Goal: Transaction & Acquisition: Purchase product/service

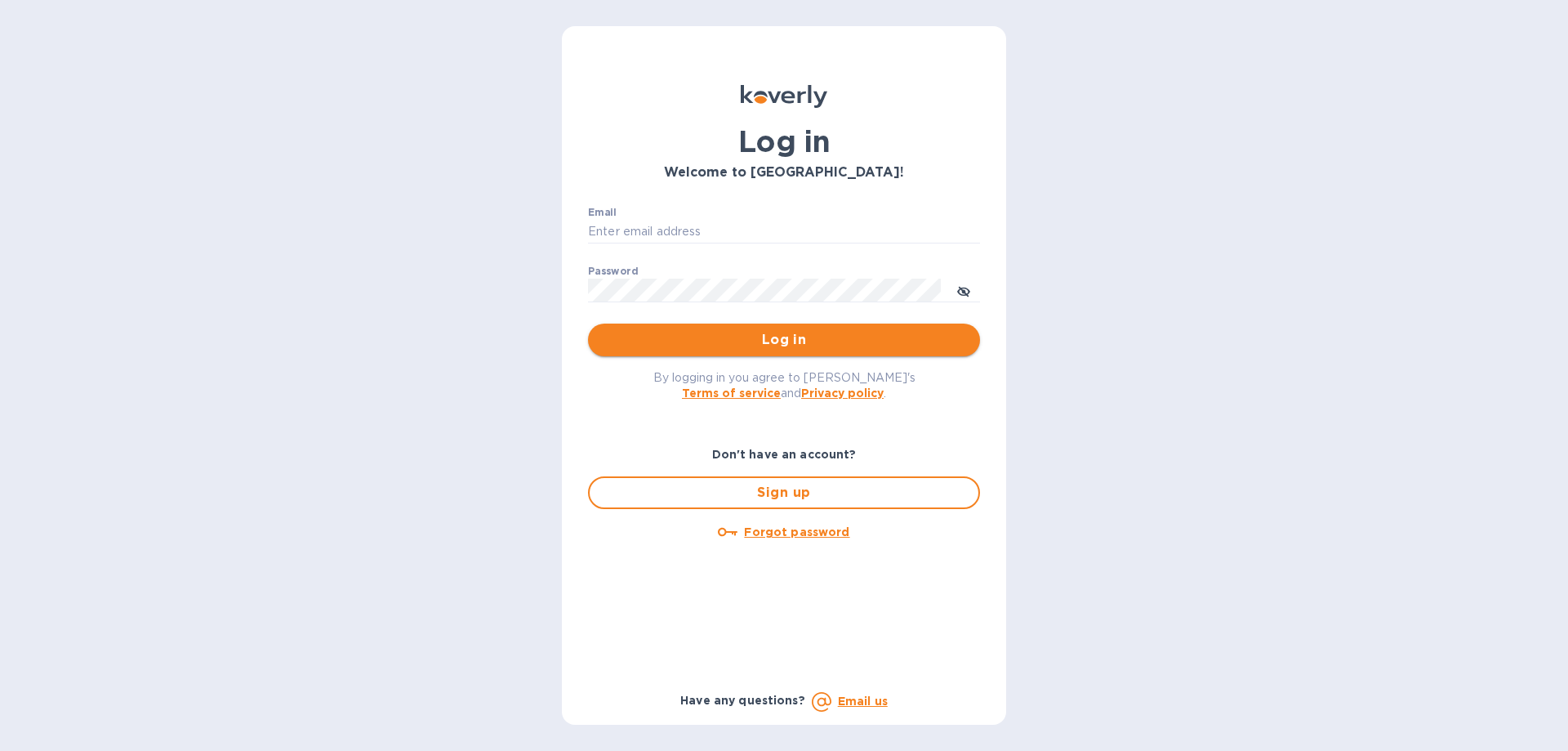
type input "[EMAIL_ADDRESS][DOMAIN_NAME]"
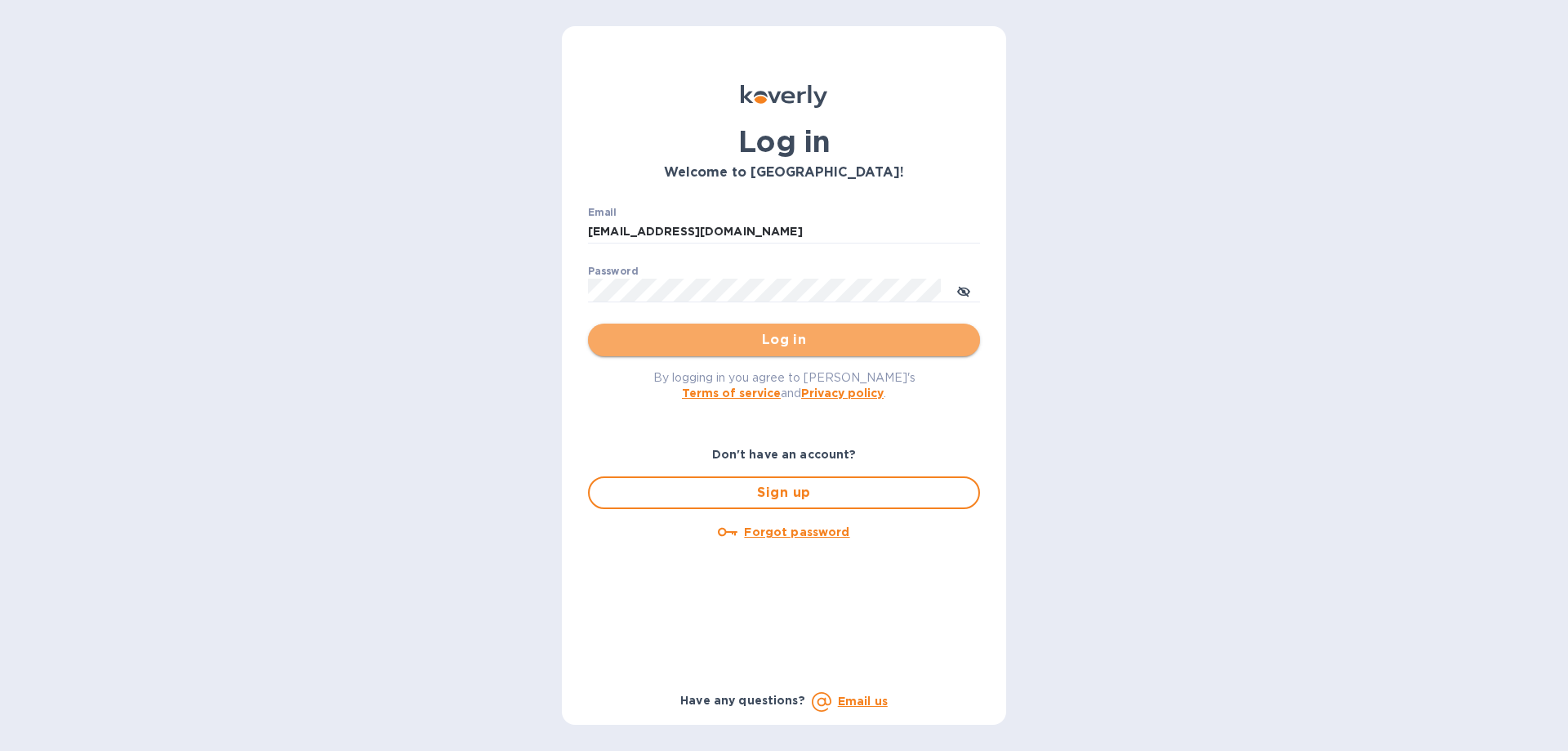
click at [773, 338] on span "Log in" at bounding box center [784, 340] width 366 height 20
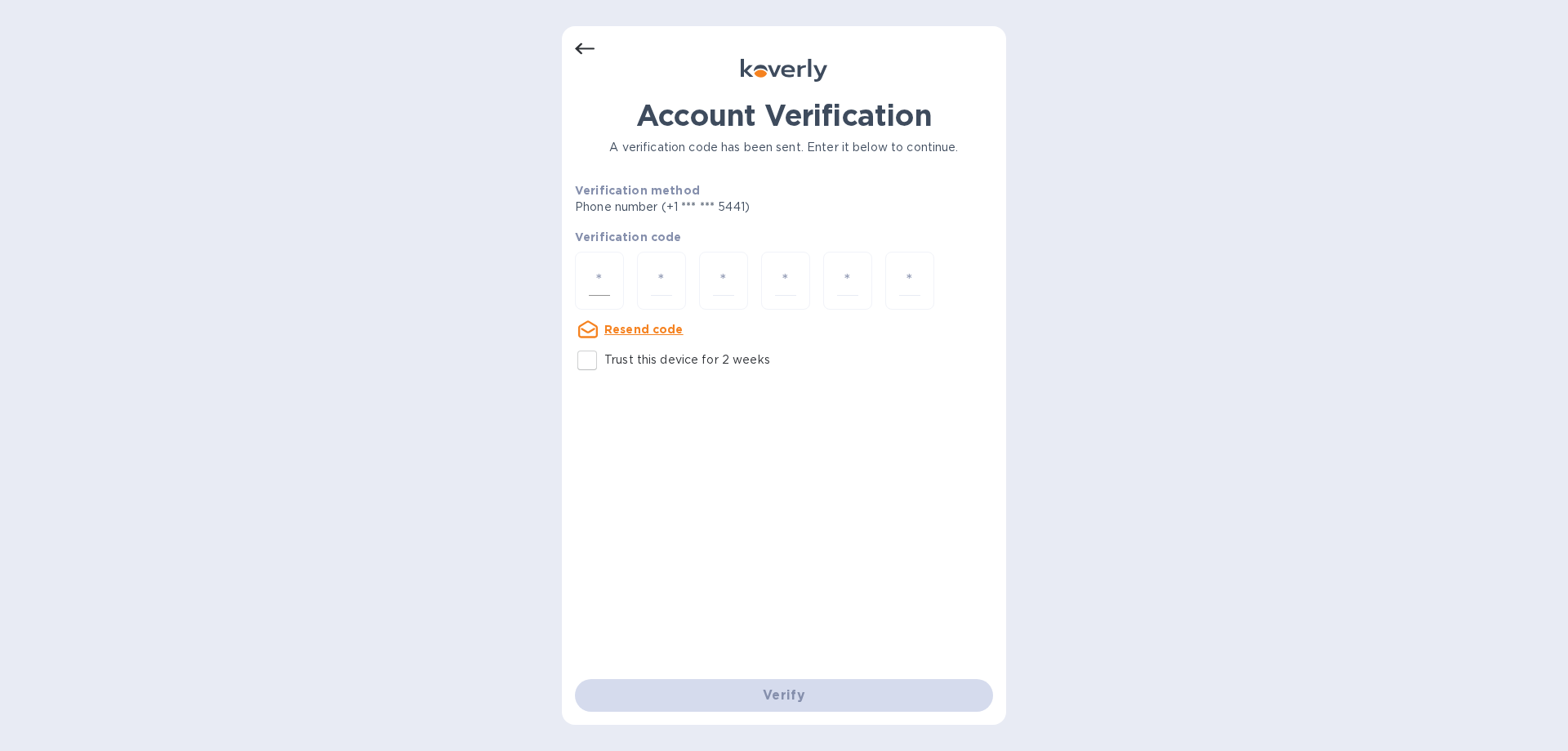
click at [600, 280] on input "number" at bounding box center [599, 281] width 21 height 30
type input "1"
type input "8"
type input "4"
type input "9"
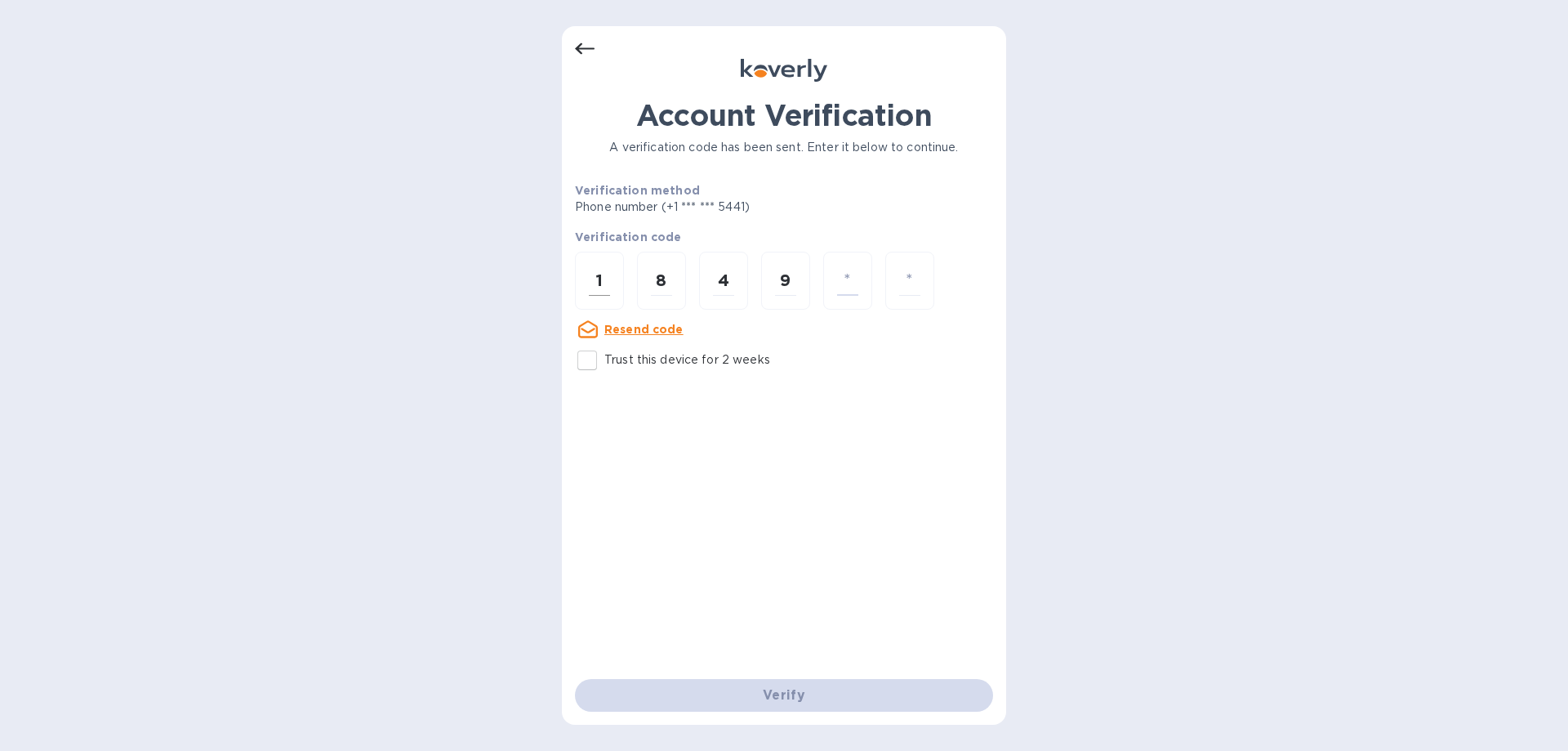
type input "4"
type input "7"
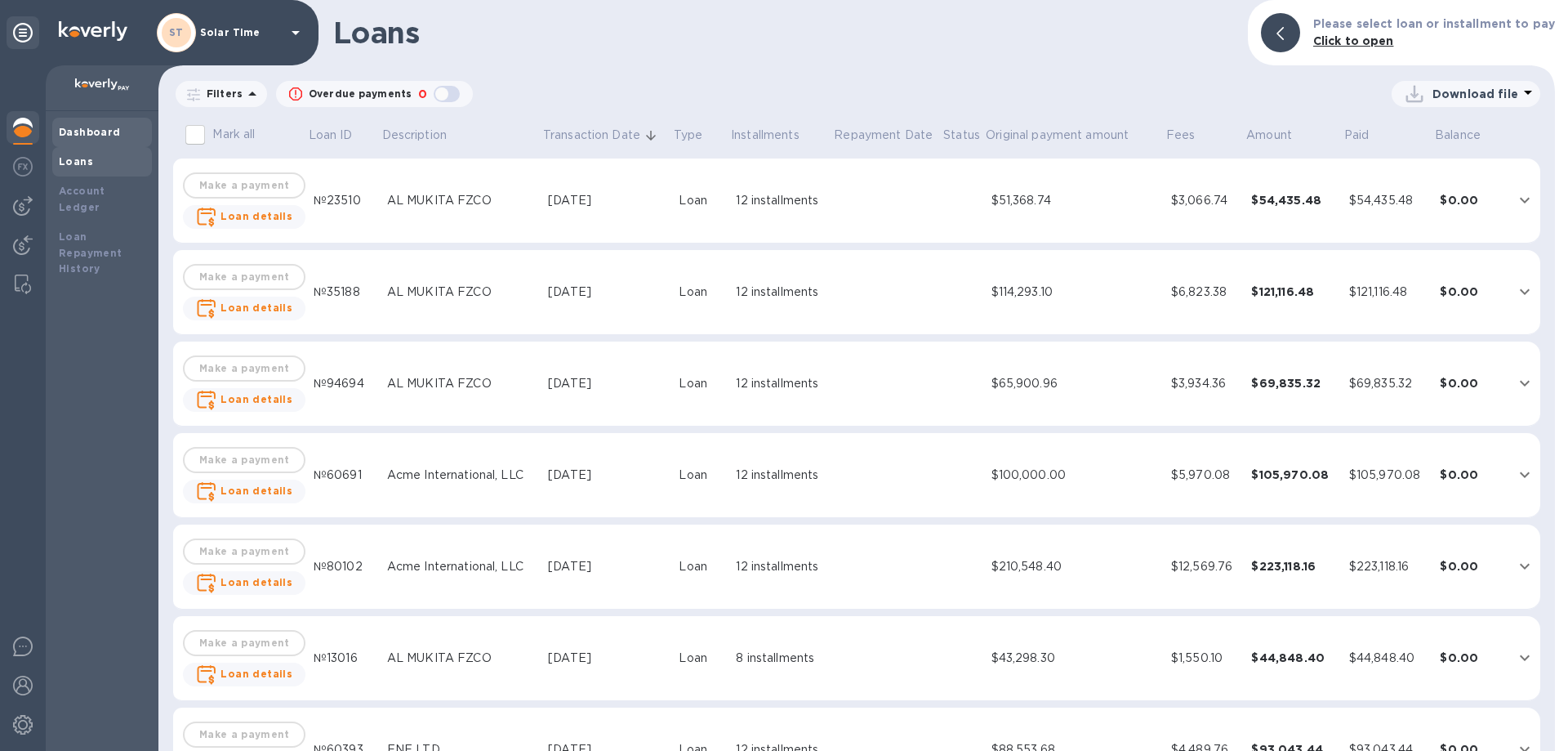
click at [91, 132] on b "Dashboard" at bounding box center [90, 132] width 62 height 12
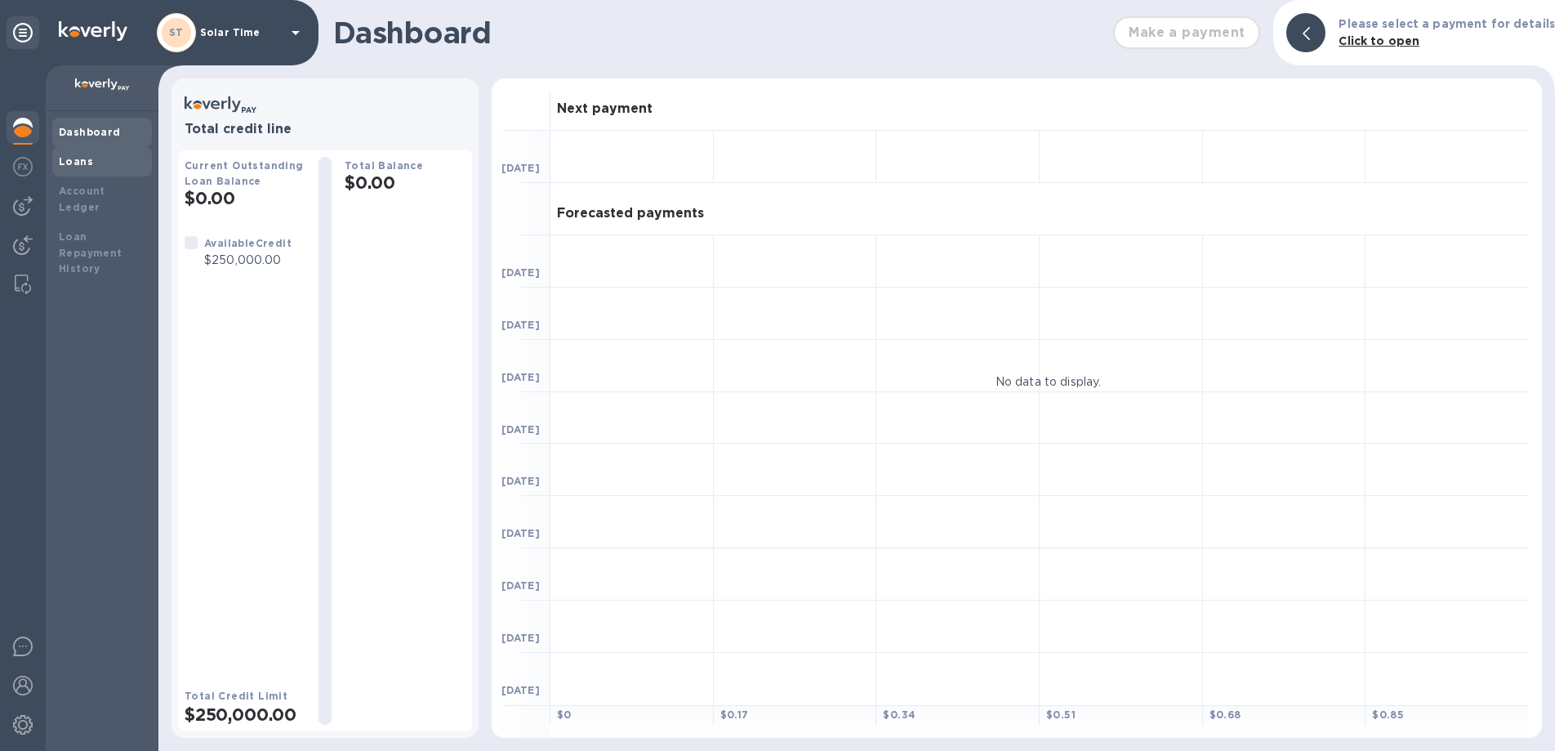
click at [89, 160] on b "Loans" at bounding box center [76, 161] width 34 height 12
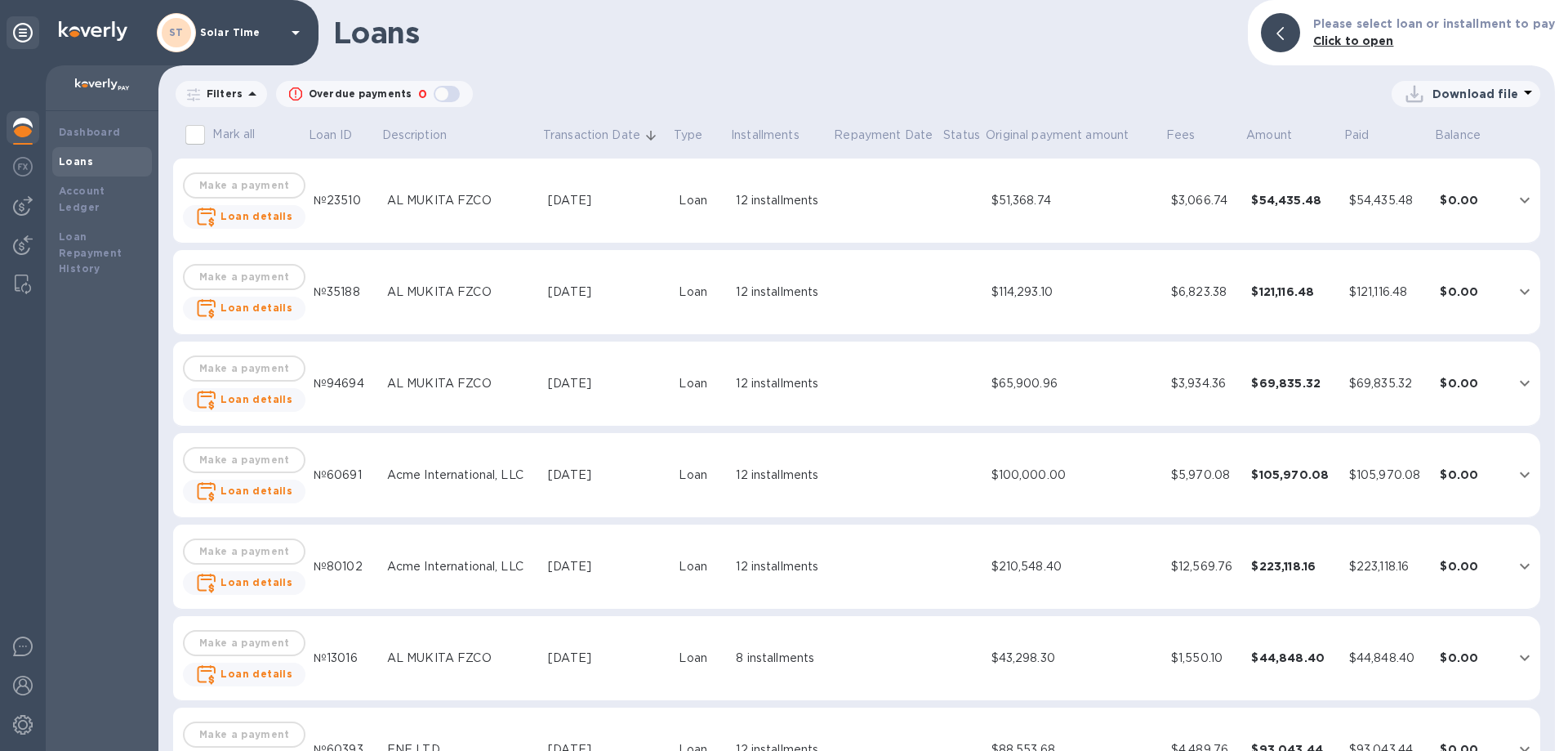
click at [19, 131] on img at bounding box center [23, 128] width 20 height 20
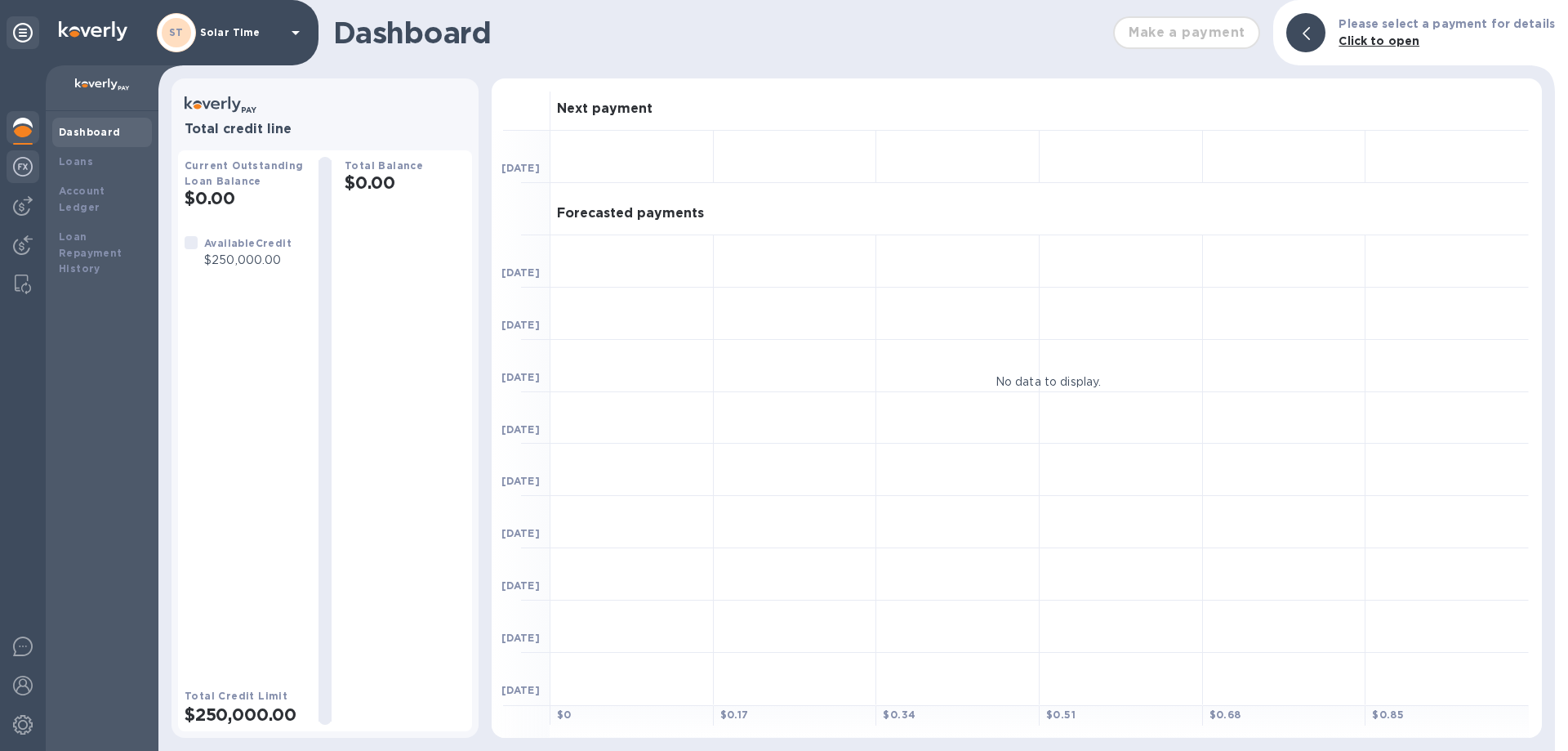
click at [20, 164] on img at bounding box center [23, 167] width 20 height 20
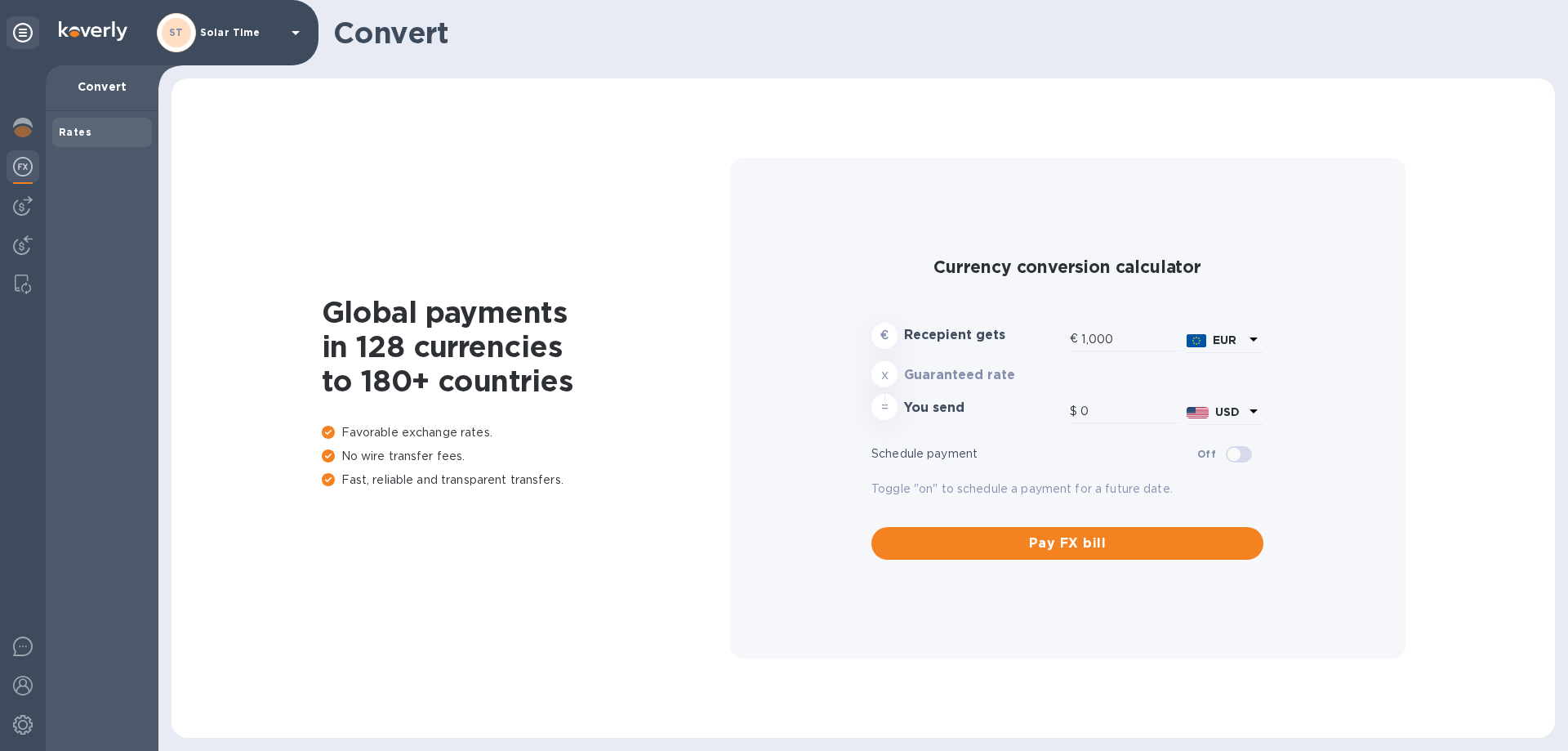
type input "1,179.11"
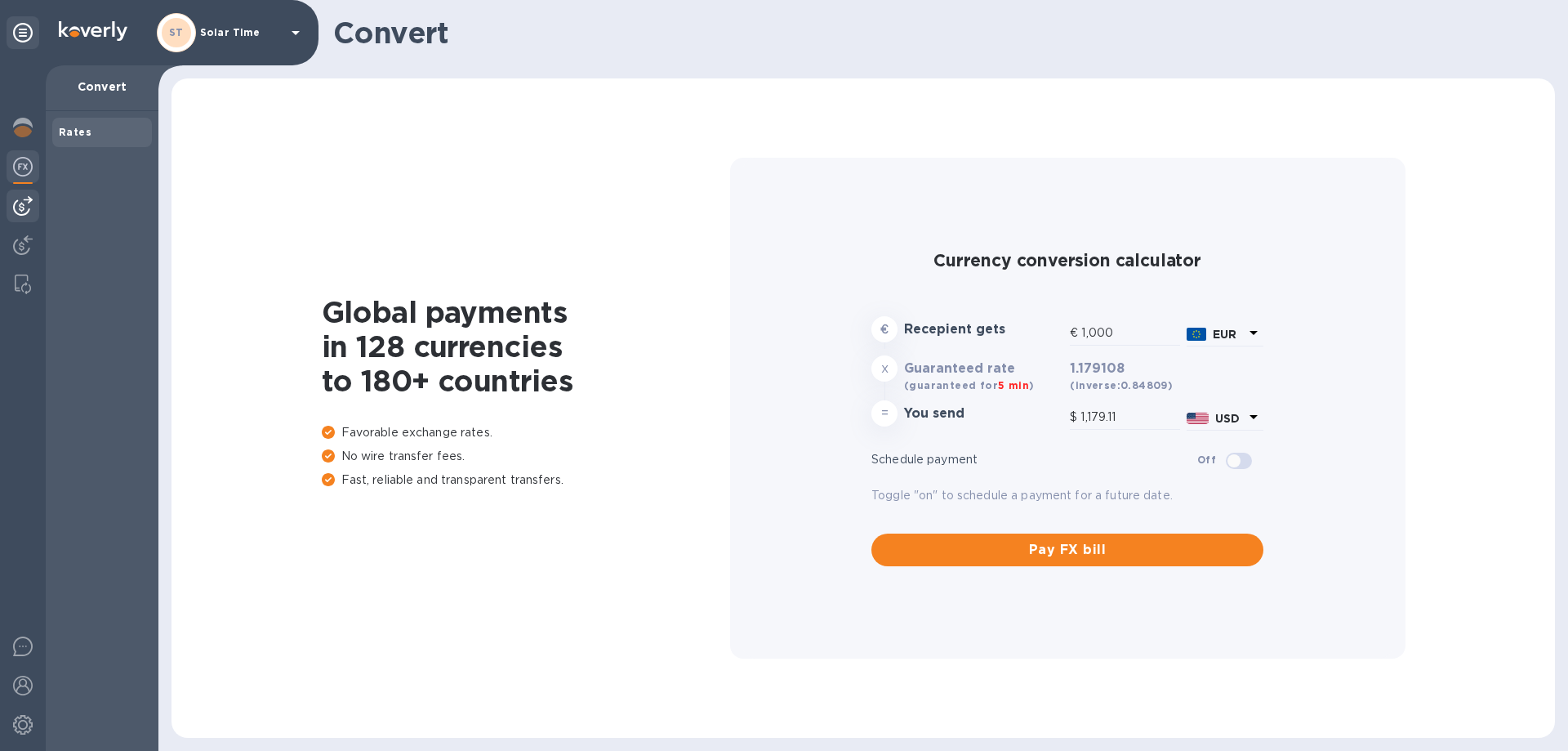
click at [31, 208] on img at bounding box center [23, 206] width 20 height 20
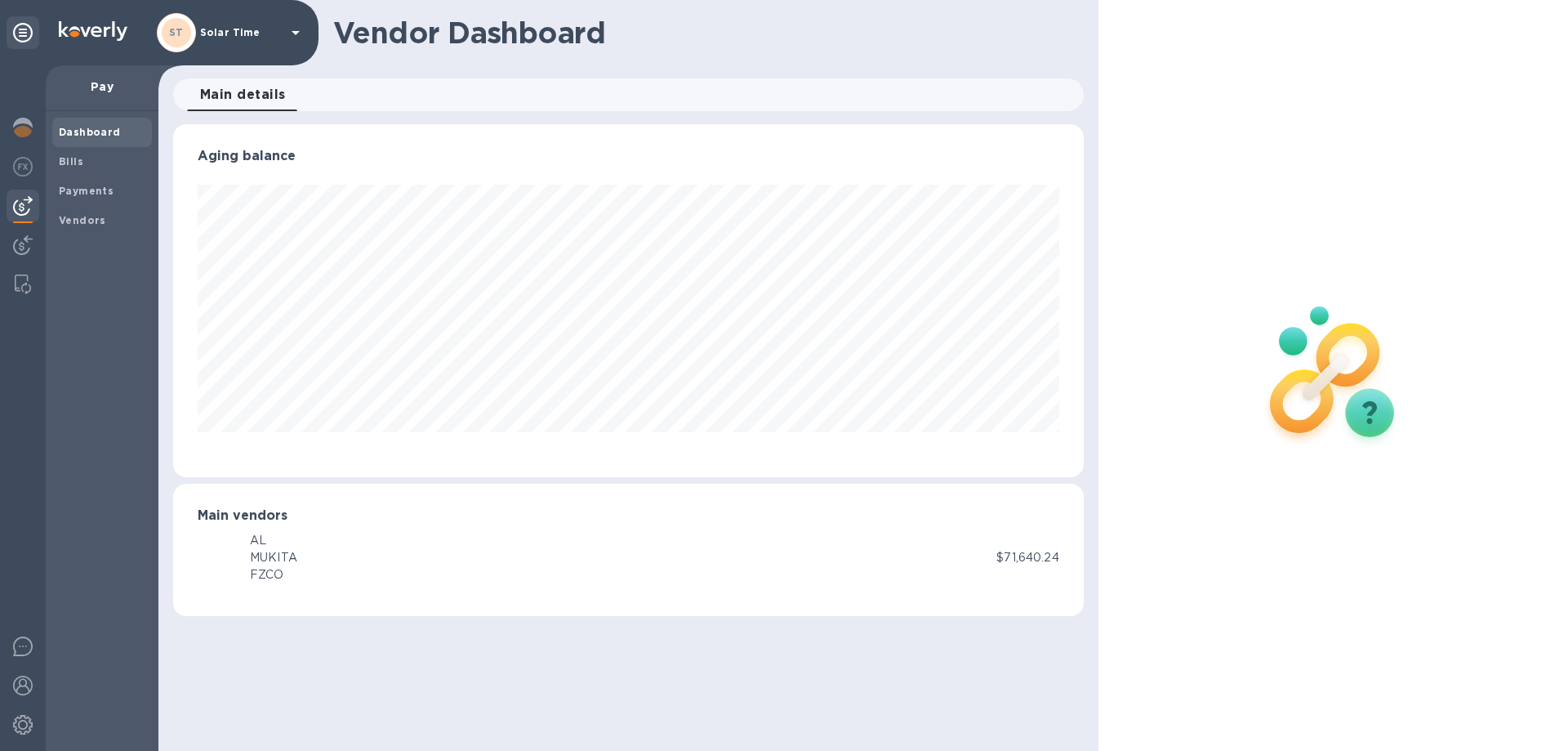
scroll to position [353, 909]
click at [71, 168] on span "Bills" at bounding box center [71, 162] width 25 height 16
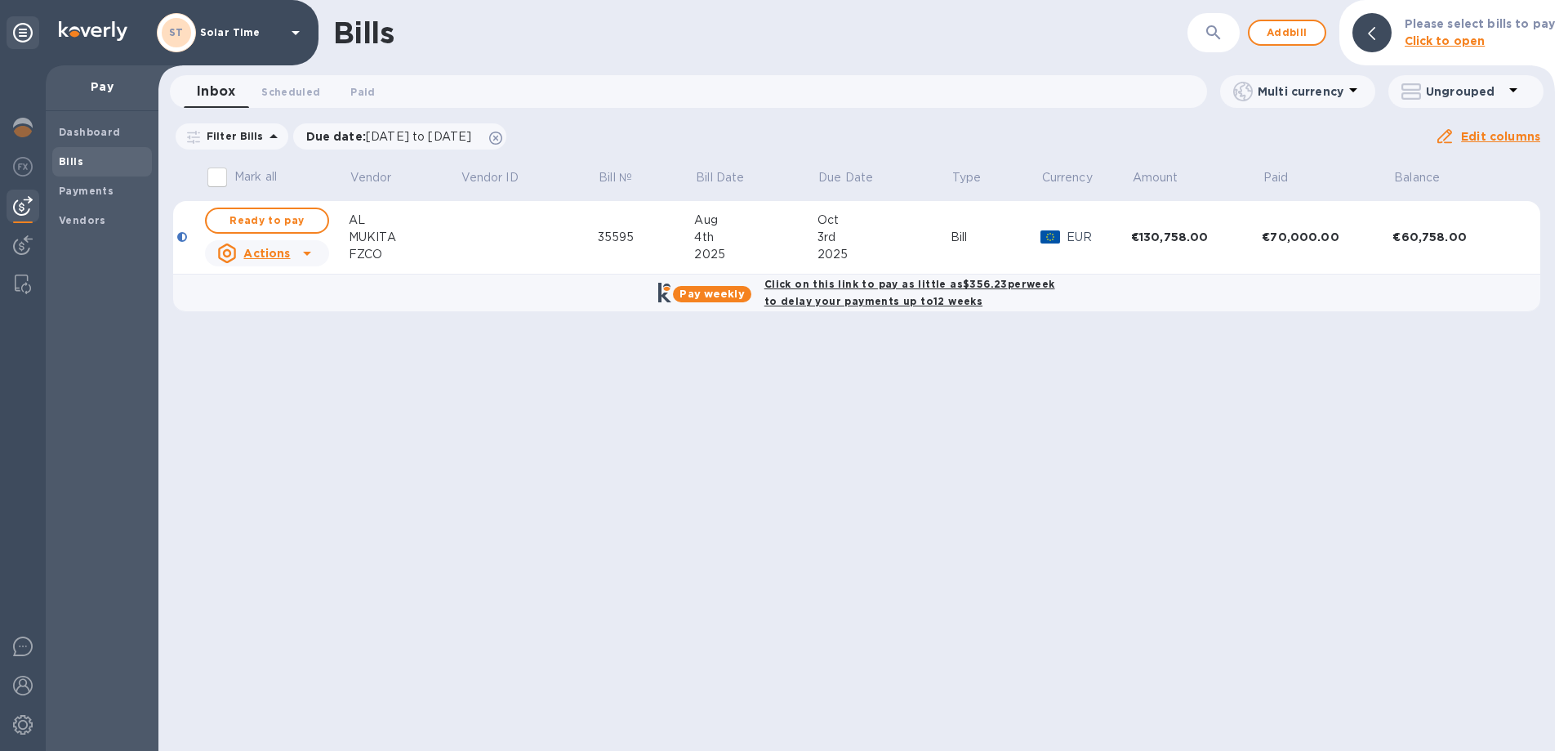
click at [1313, 217] on td "€70,000.00" at bounding box center [1326, 238] width 131 height 74
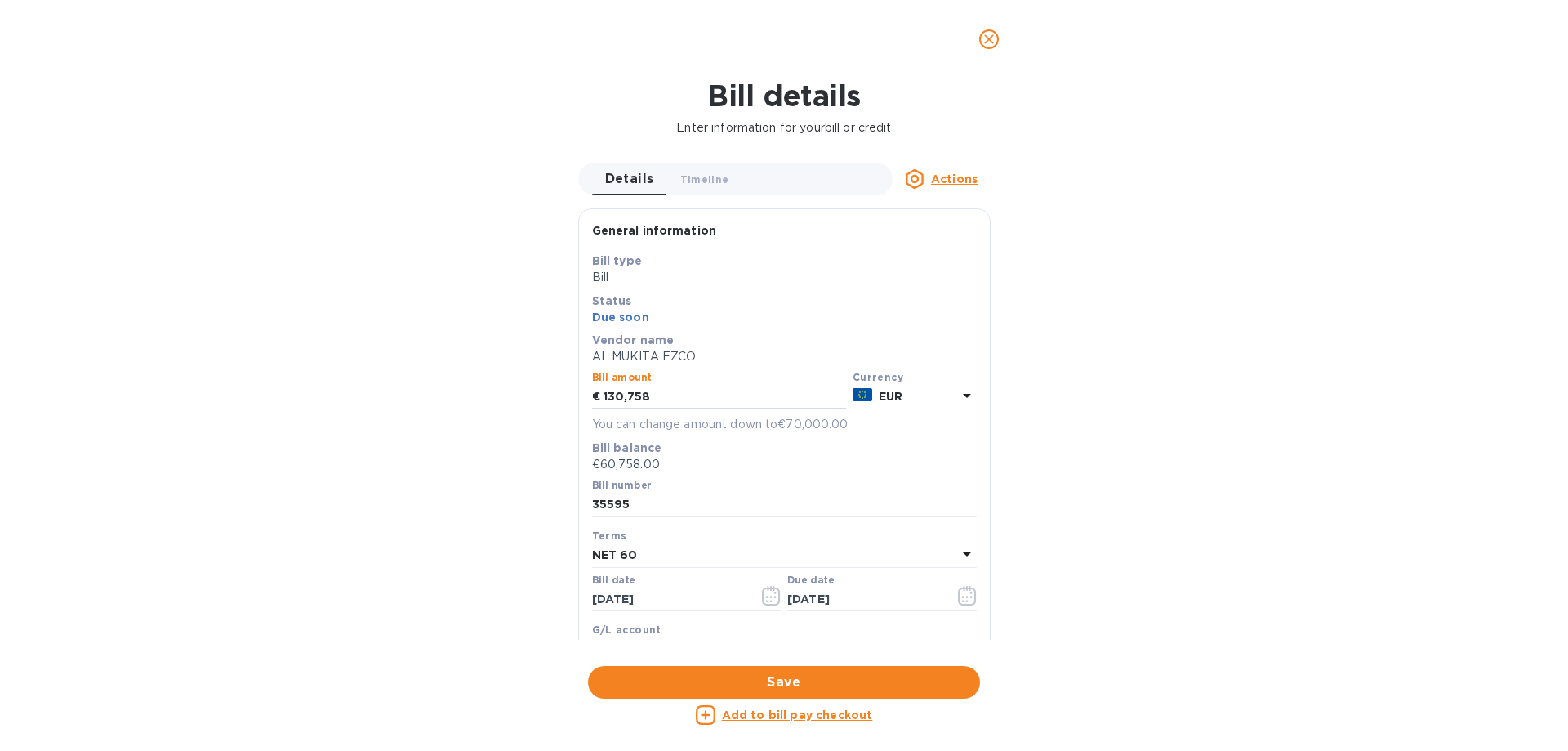
drag, startPoint x: 672, startPoint y: 388, endPoint x: 483, endPoint y: 427, distance: 193.0
click at [483, 427] on div "Bill details Enter information for your bill or credit Details 0 Timeline 0 Act…" at bounding box center [784, 414] width 1568 height 672
type input "60,000"
click at [809, 489] on div "Bill number 35595" at bounding box center [784, 499] width 385 height 38
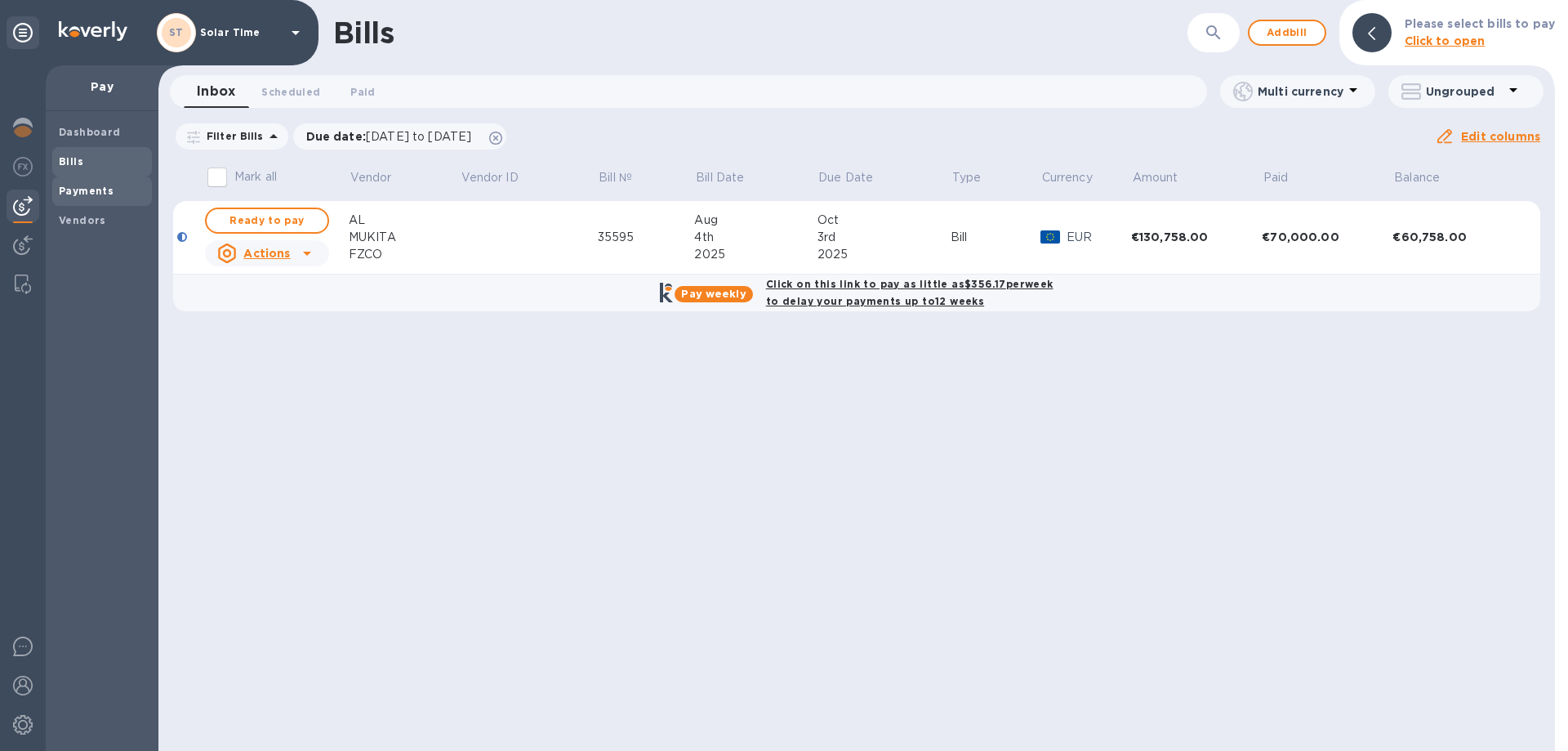
click at [85, 192] on b "Payments" at bounding box center [86, 191] width 55 height 12
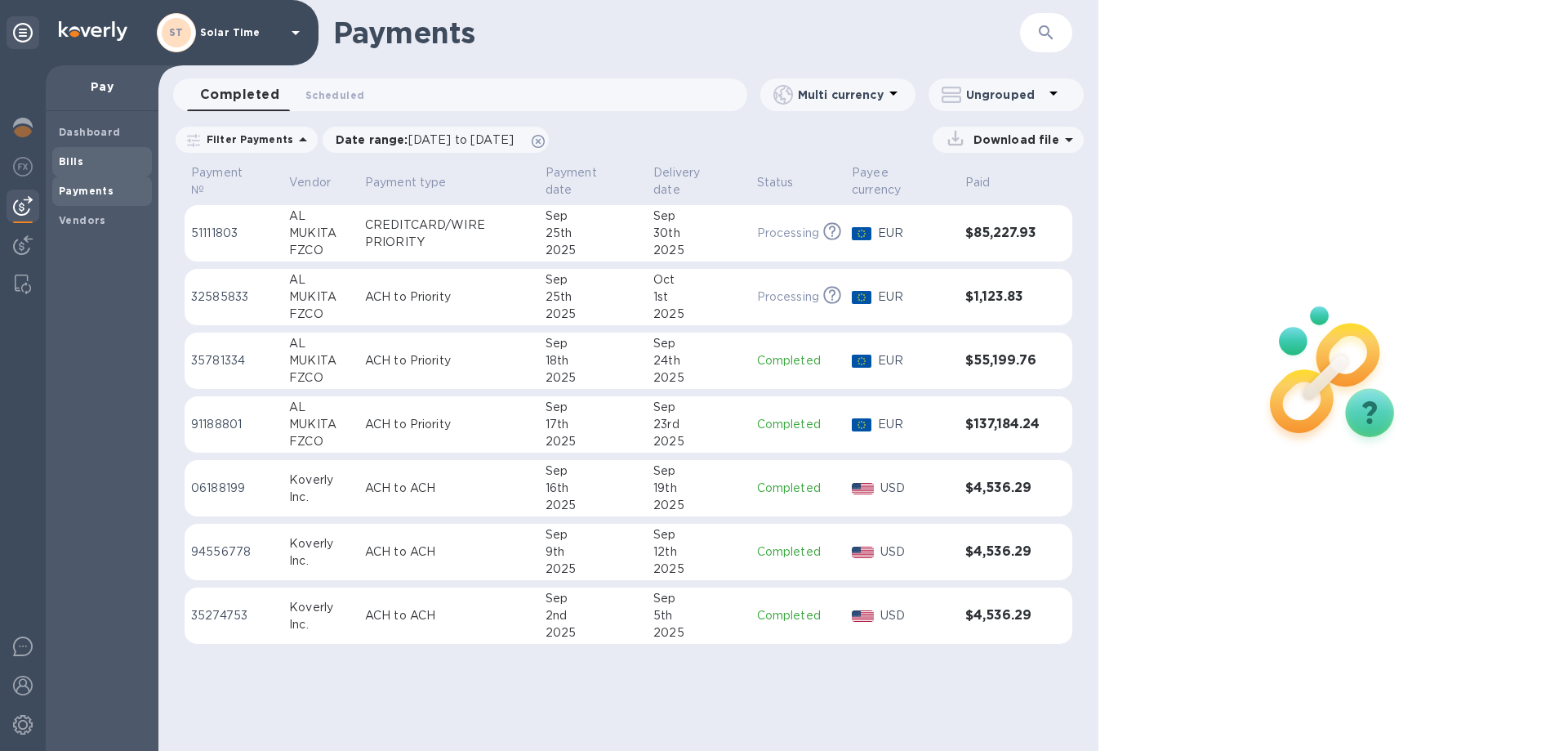
click at [77, 155] on b "Bills" at bounding box center [71, 161] width 25 height 12
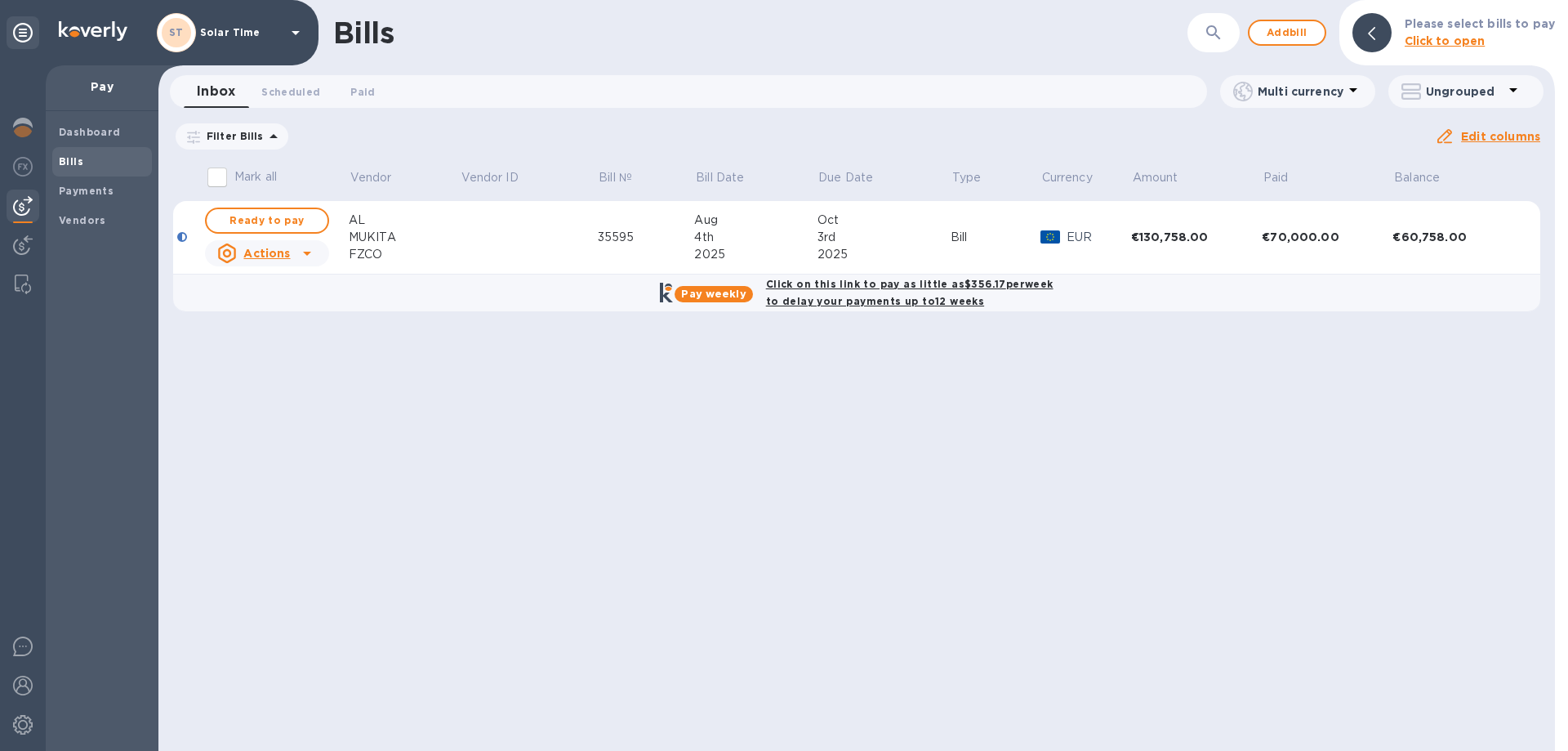
click at [1439, 235] on div "€60,758.00" at bounding box center [1454, 237] width 125 height 16
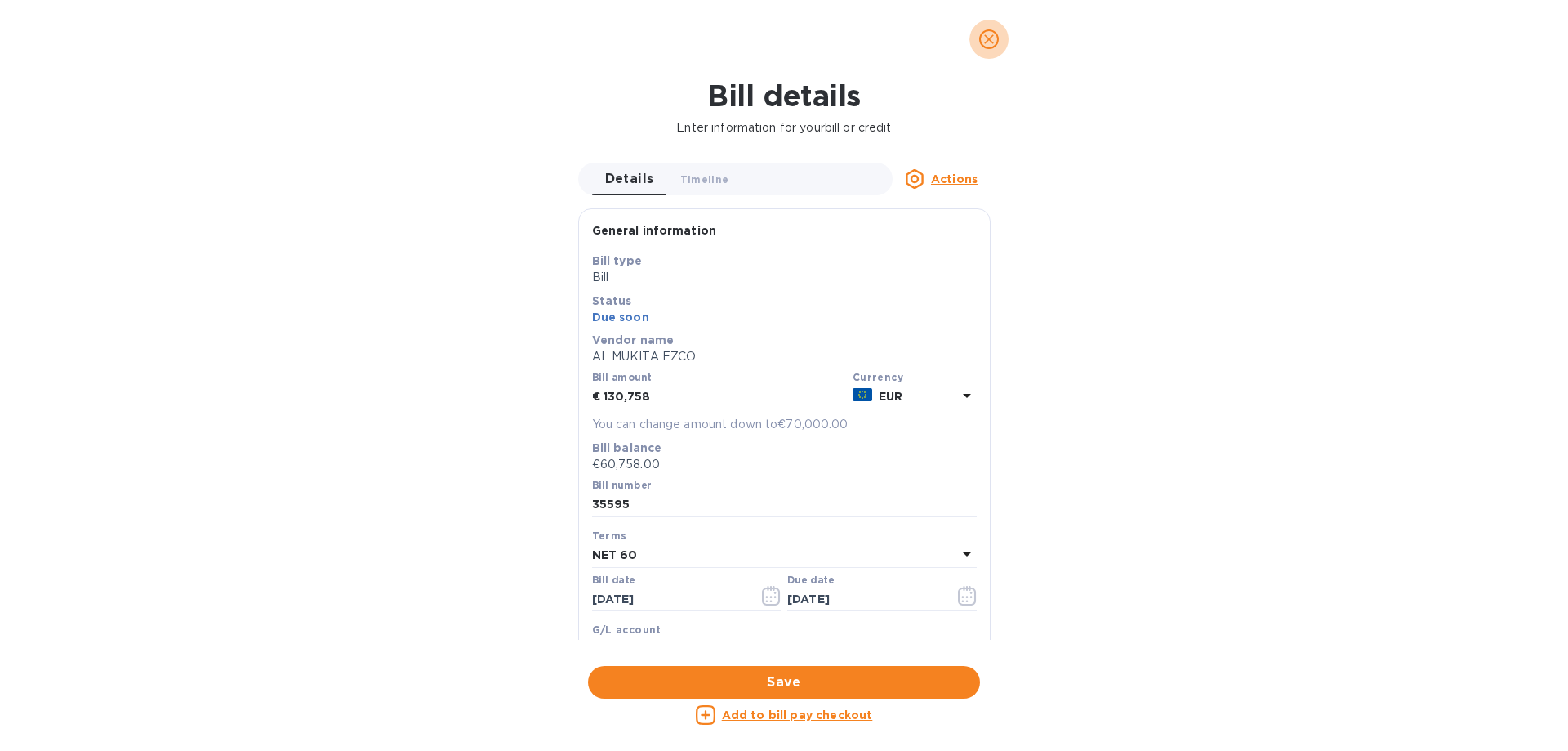
click at [995, 37] on icon "close" at bounding box center [988, 39] width 16 height 16
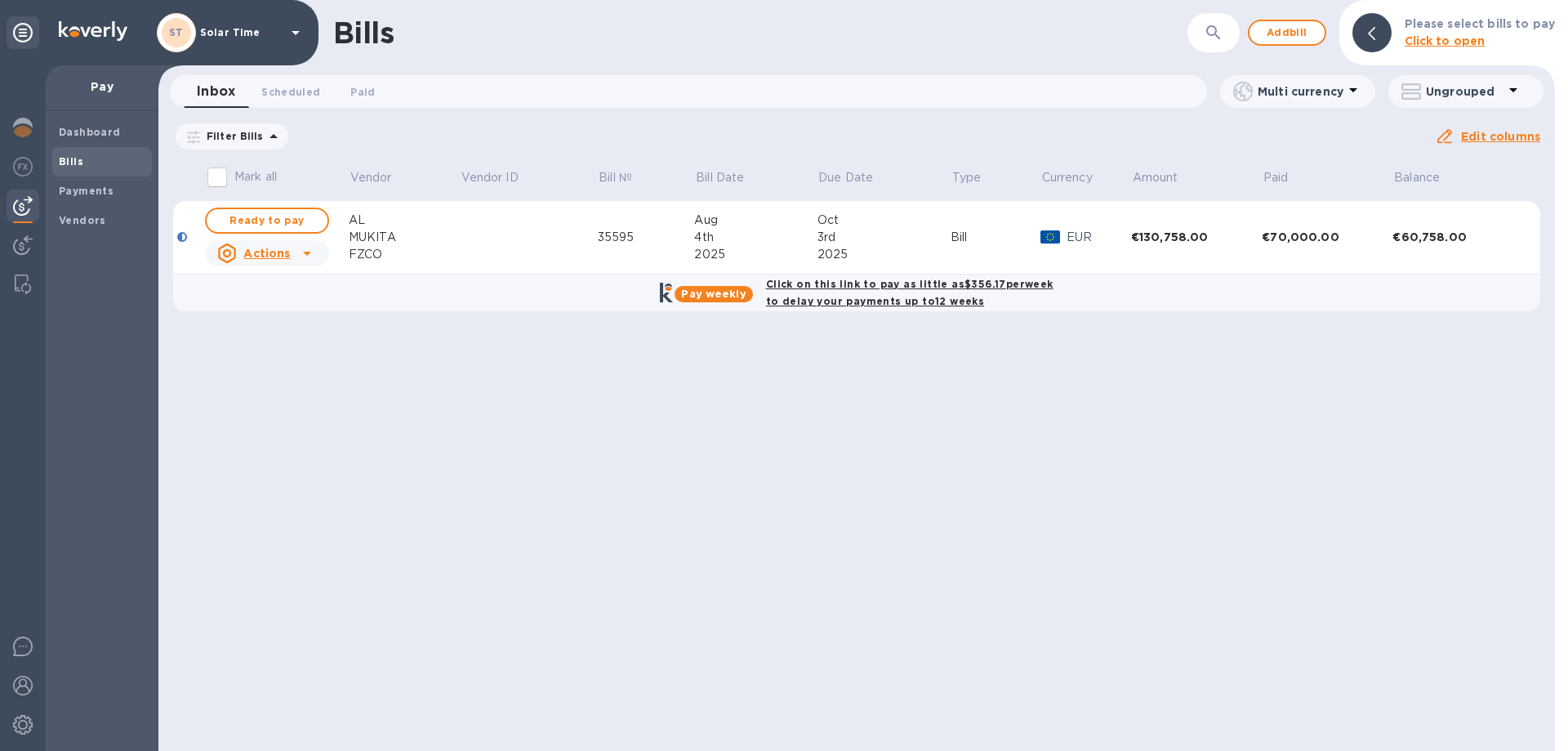
click at [812, 292] on div "Click on this link to pay as little as $356.17 per week to delay your payments …" at bounding box center [909, 292] width 294 height 41
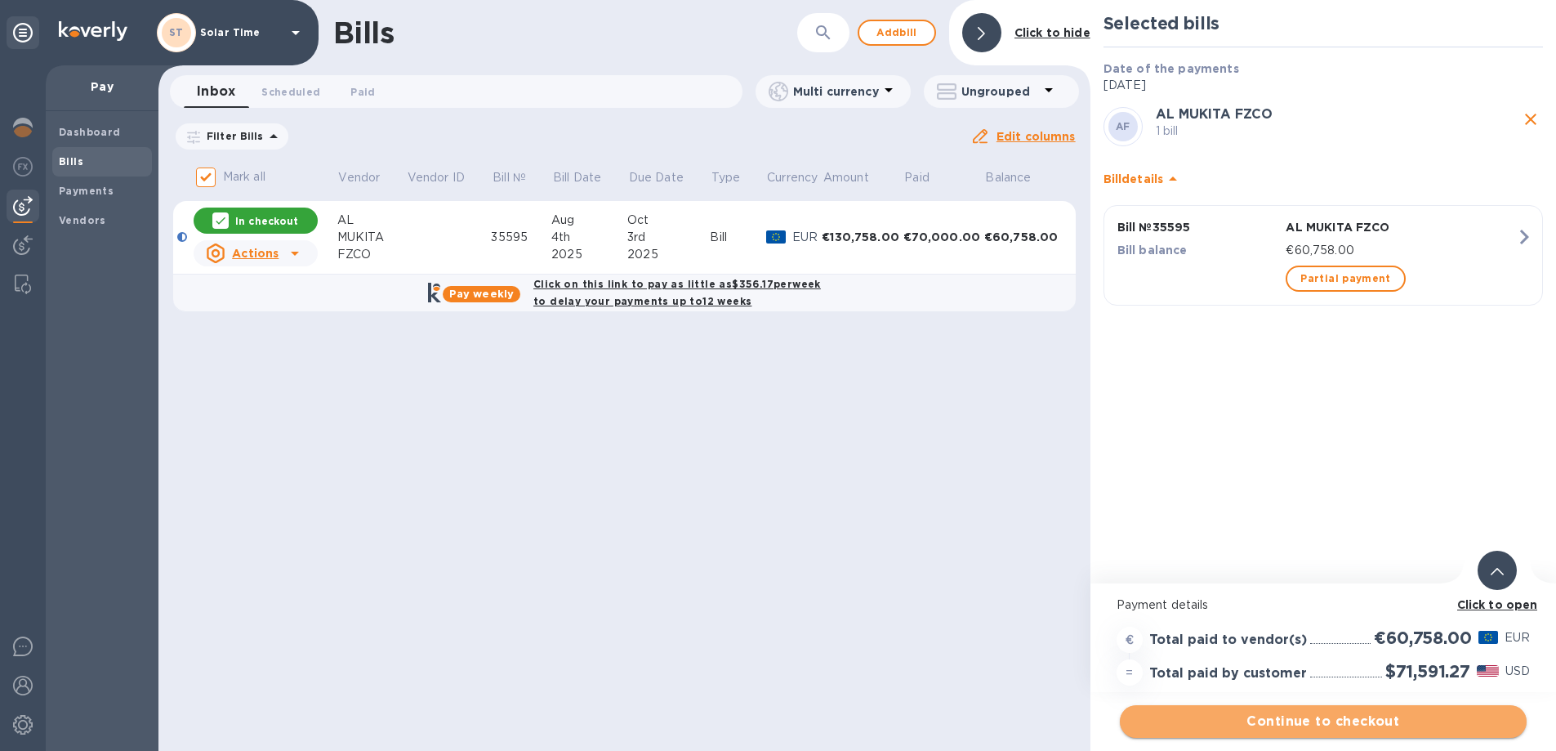
click at [1326, 712] on span "Continue to checkout" at bounding box center [1323, 722] width 381 height 20
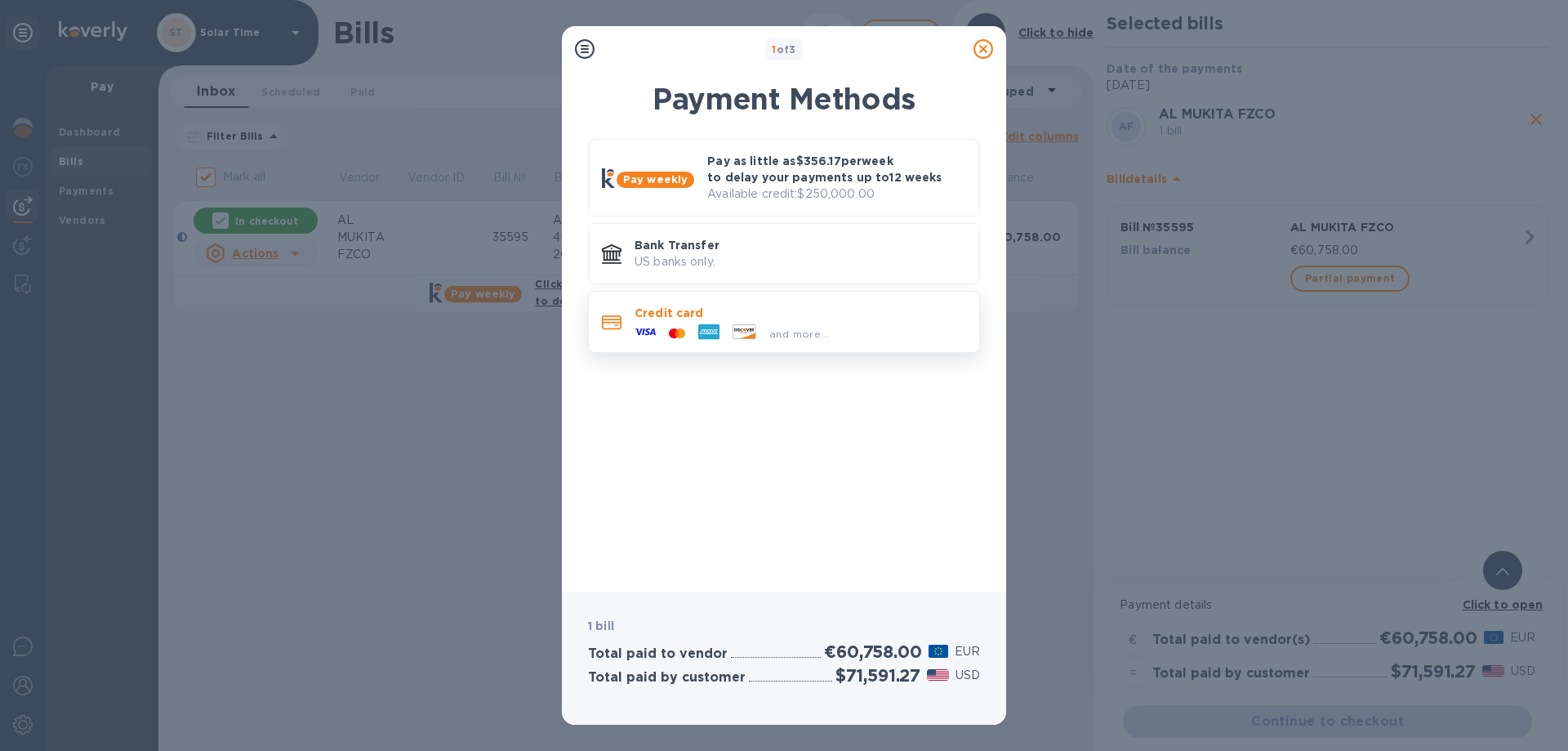
click at [783, 339] on span "and more..." at bounding box center [799, 334] width 60 height 12
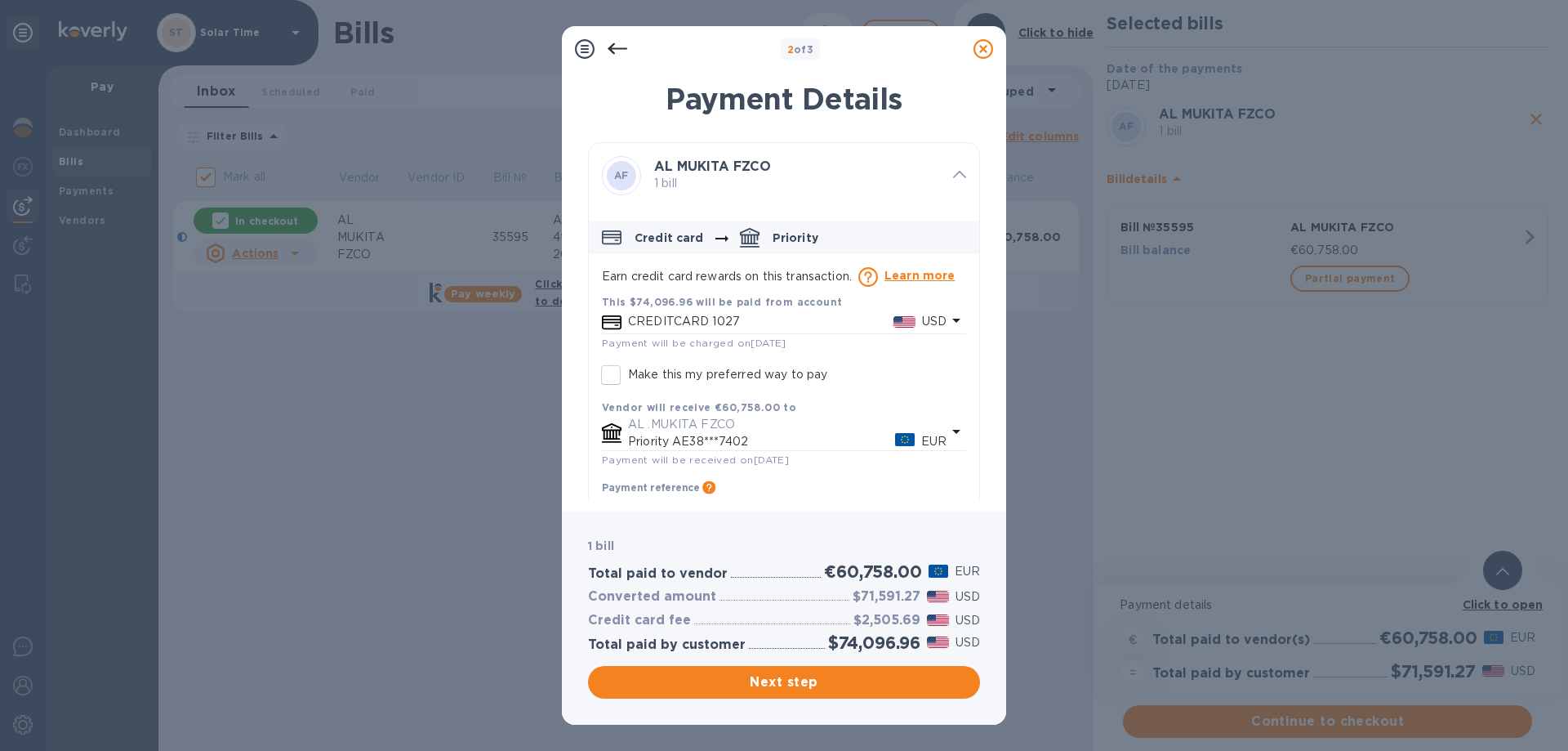
click at [979, 50] on icon at bounding box center [983, 49] width 20 height 20
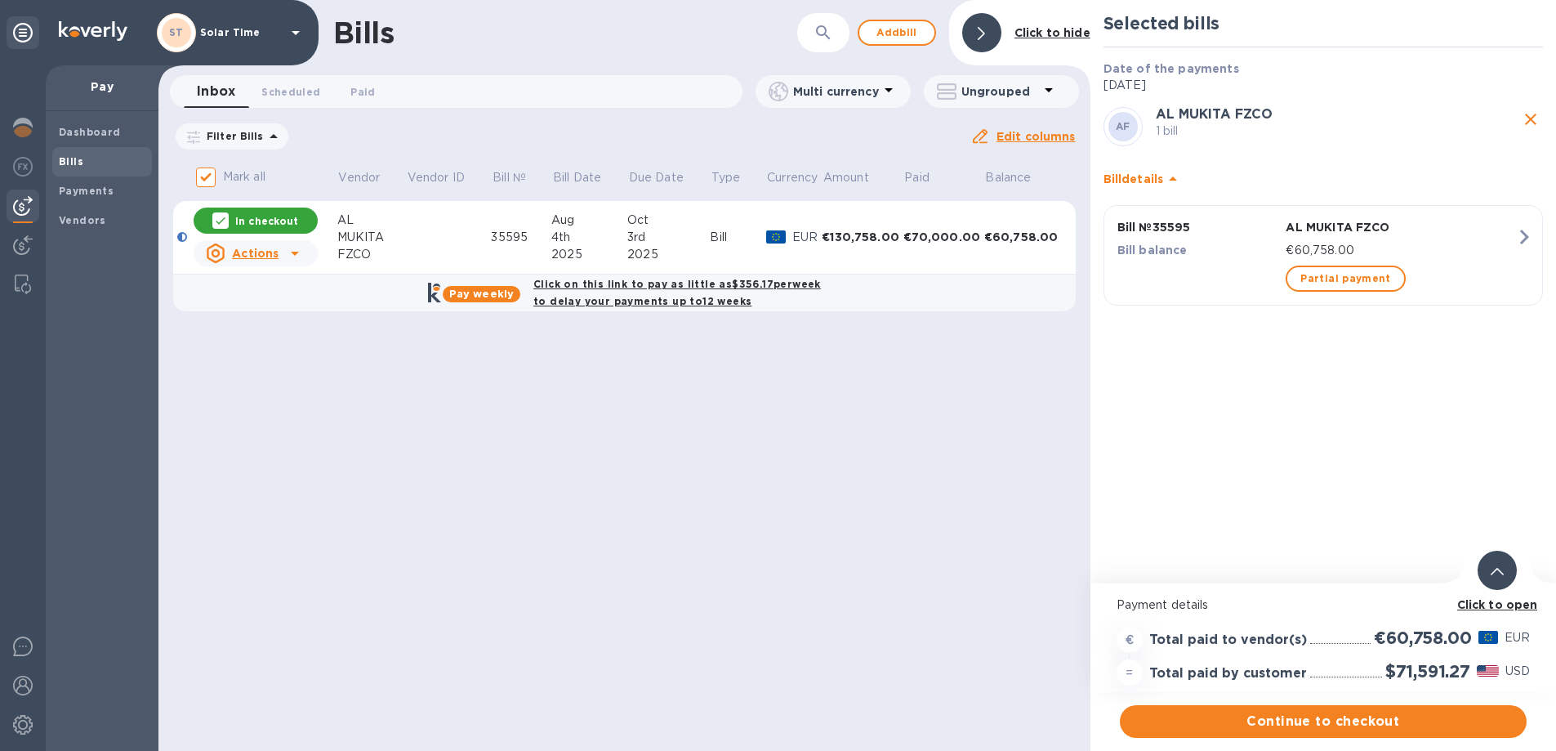
click at [640, 279] on b "Click on this link to pay as little as $356.17 per week to delay your payments …" at bounding box center [677, 292] width 288 height 29
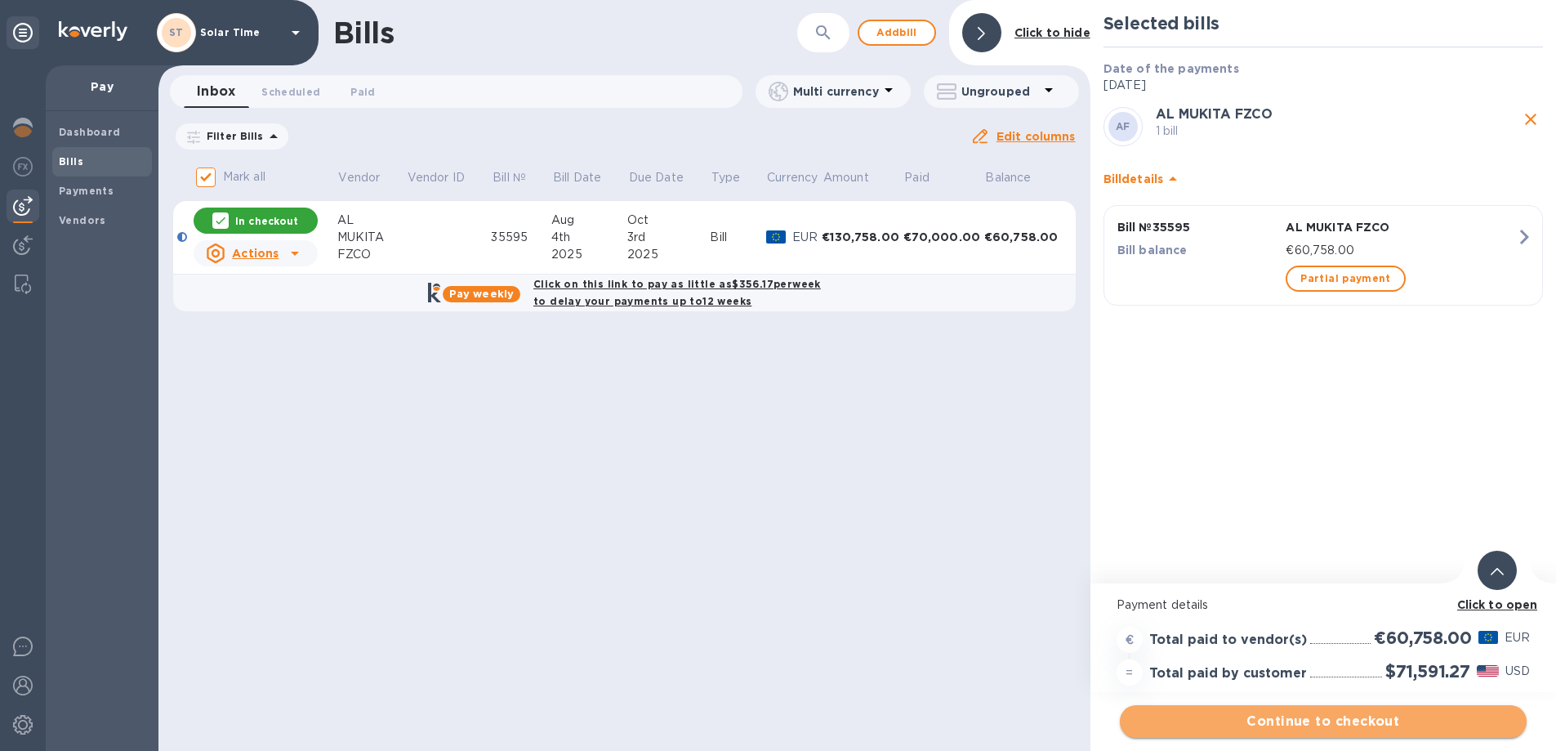
click at [1274, 721] on span "Continue to checkout" at bounding box center [1323, 722] width 381 height 20
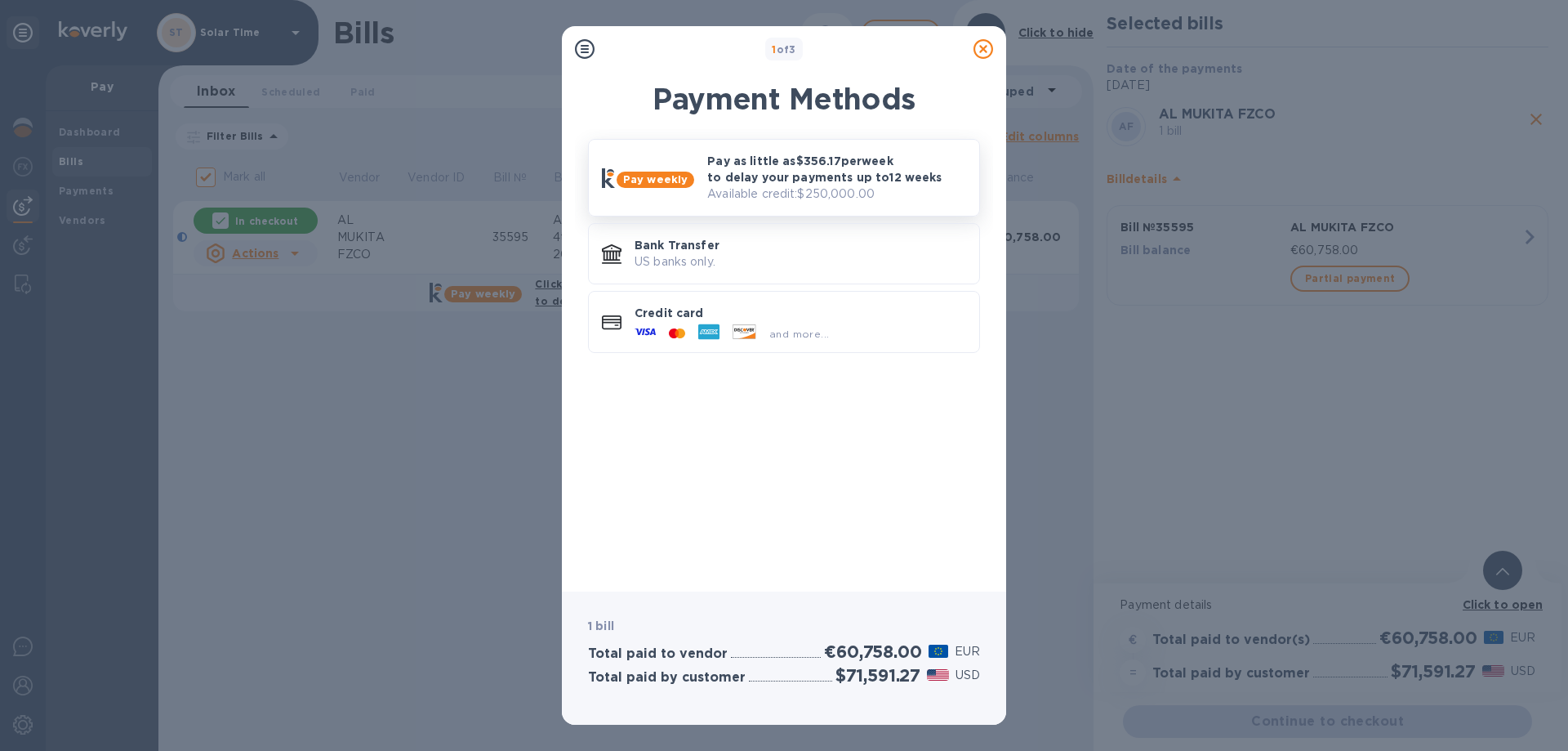
click at [818, 176] on p "Pay as little as $356.17 per week to delay your payments up to 12 weeks" at bounding box center [836, 169] width 259 height 33
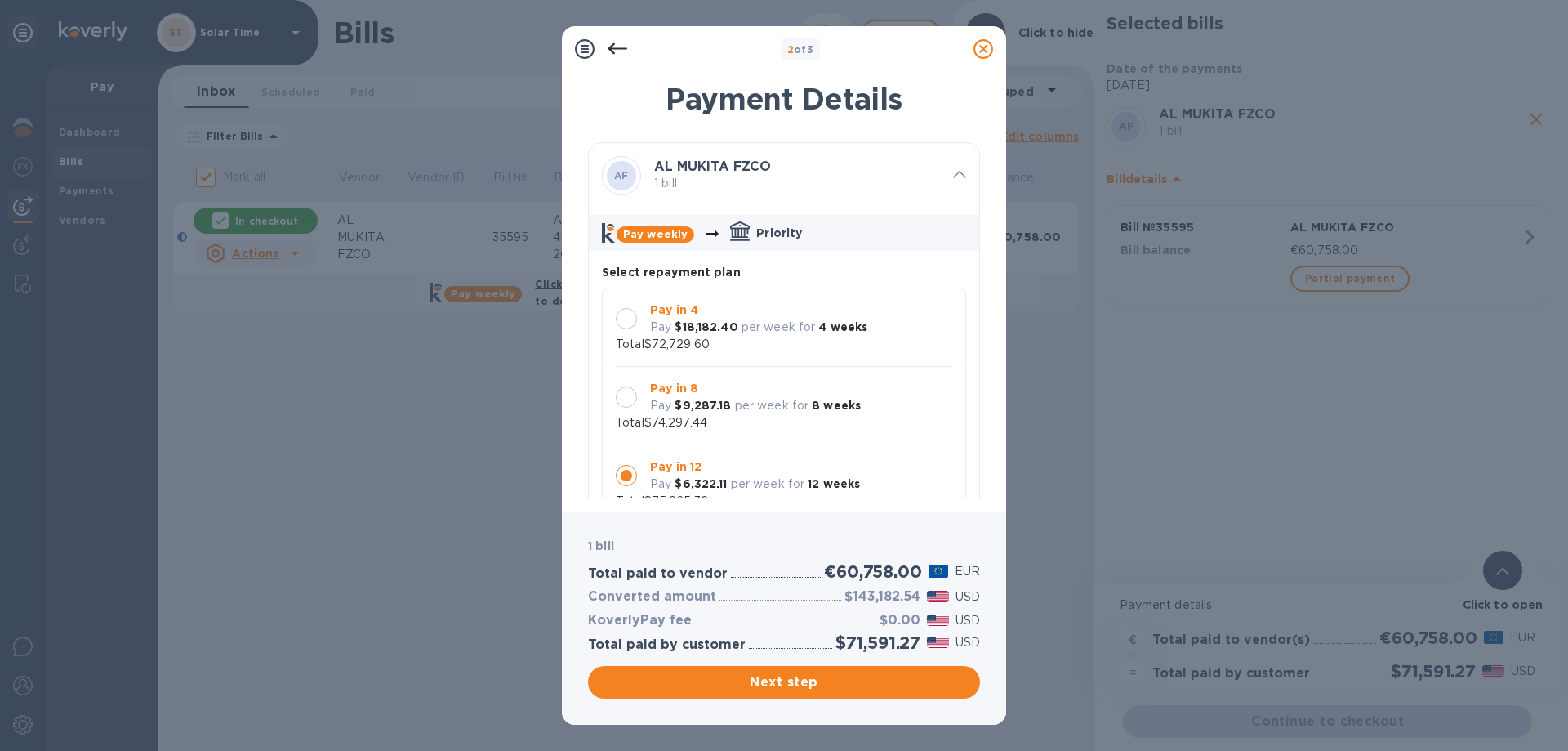
scroll to position [16, 0]
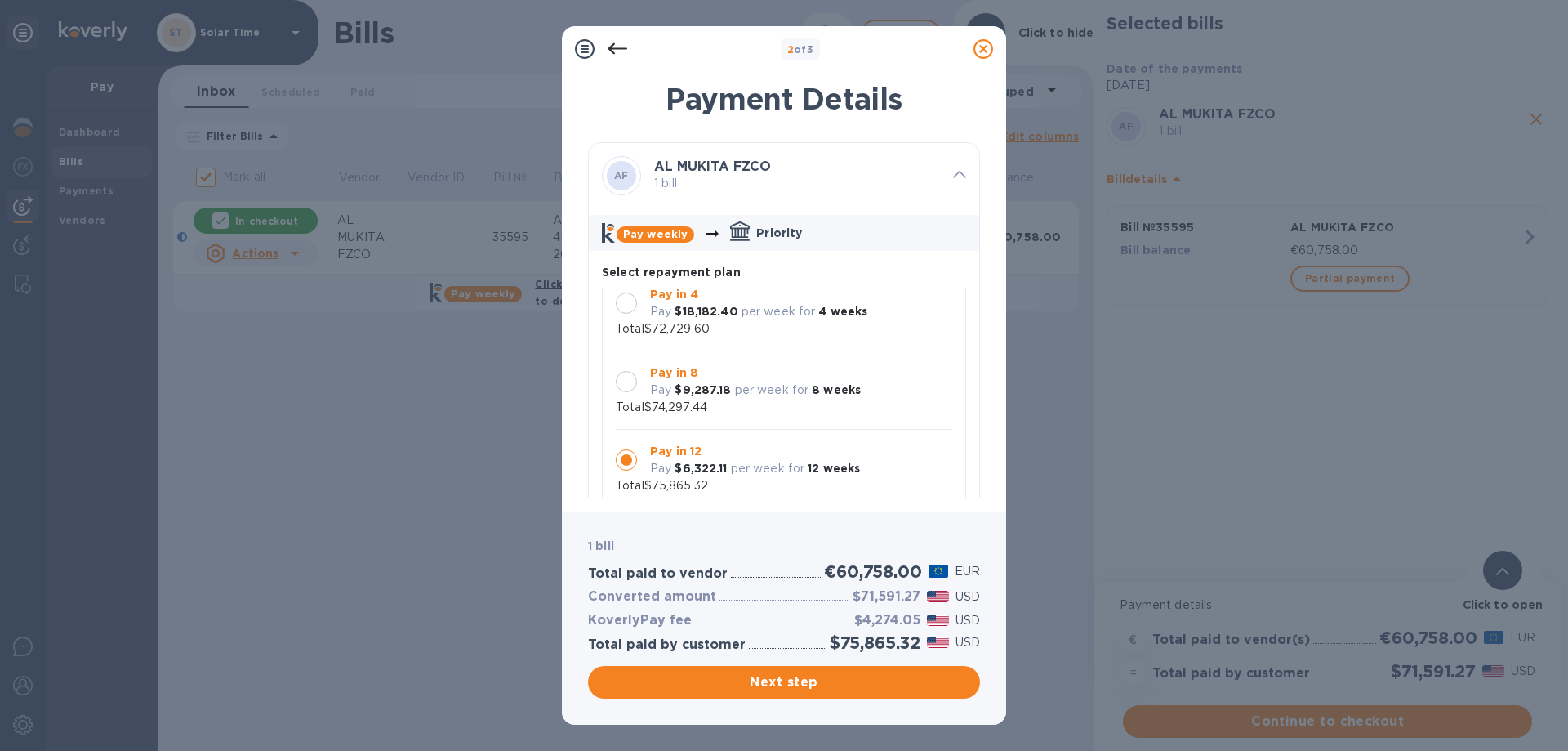
click at [631, 375] on div at bounding box center [626, 381] width 21 height 21
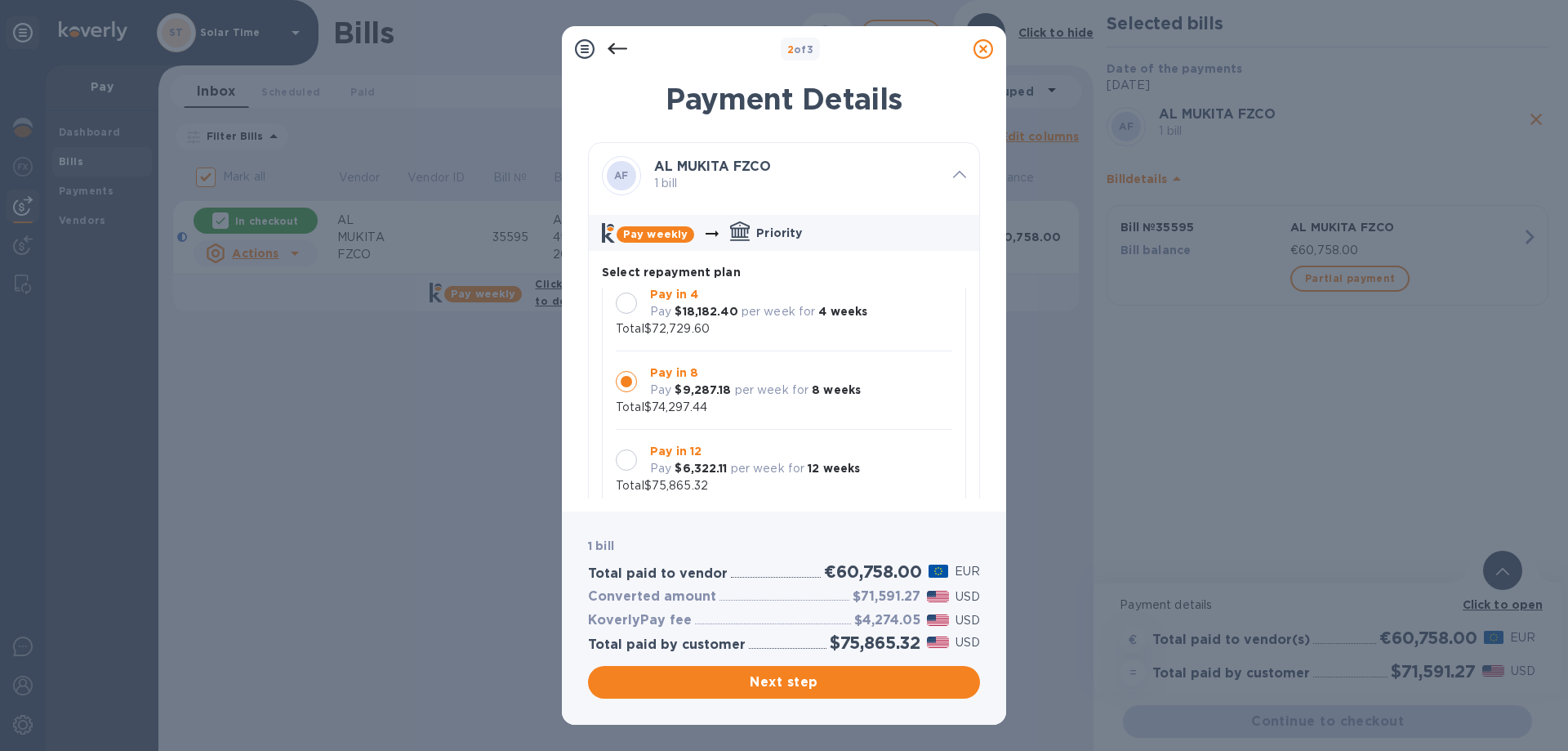
scroll to position [0, 0]
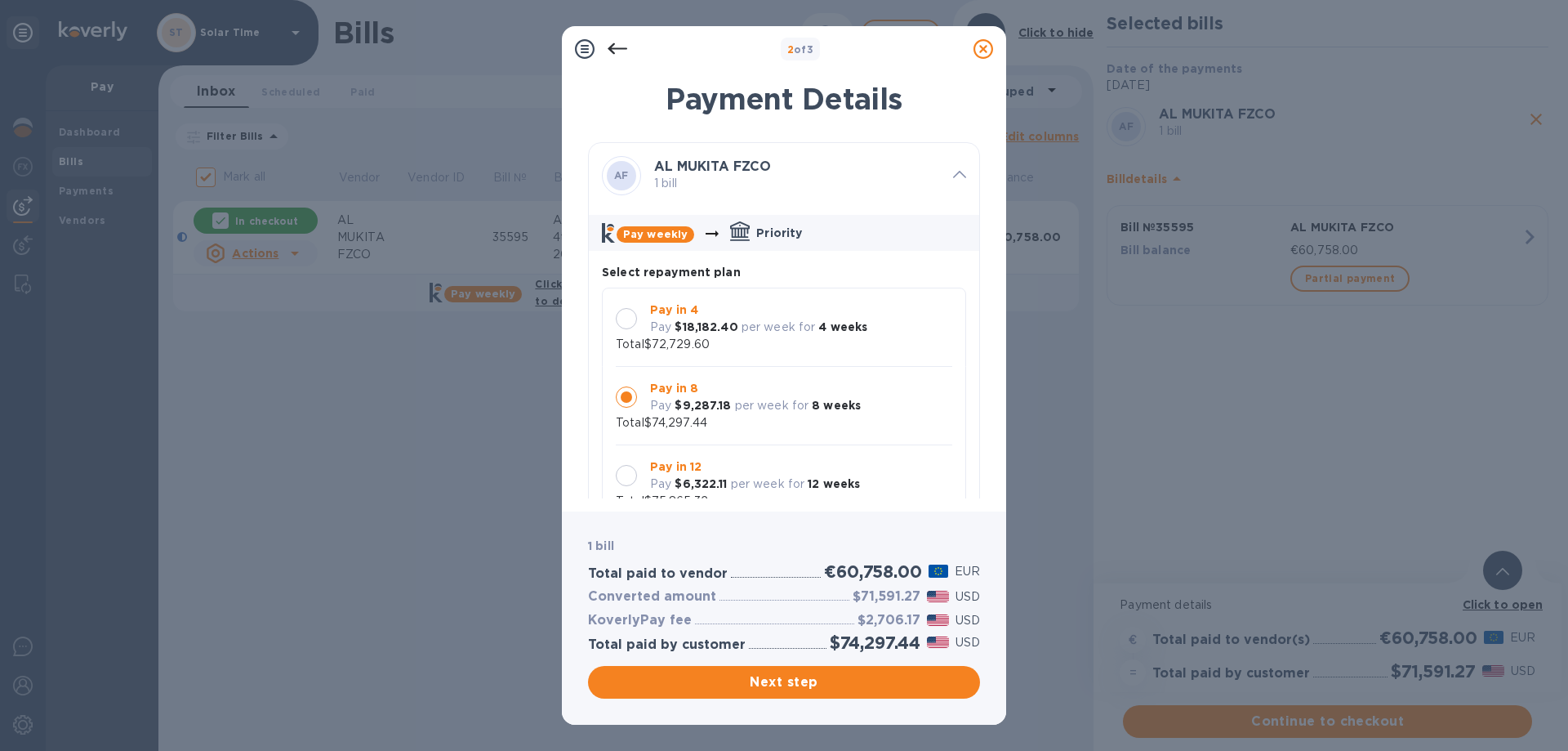
click at [623, 322] on div at bounding box center [626, 318] width 21 height 21
click at [983, 56] on icon at bounding box center [983, 49] width 20 height 20
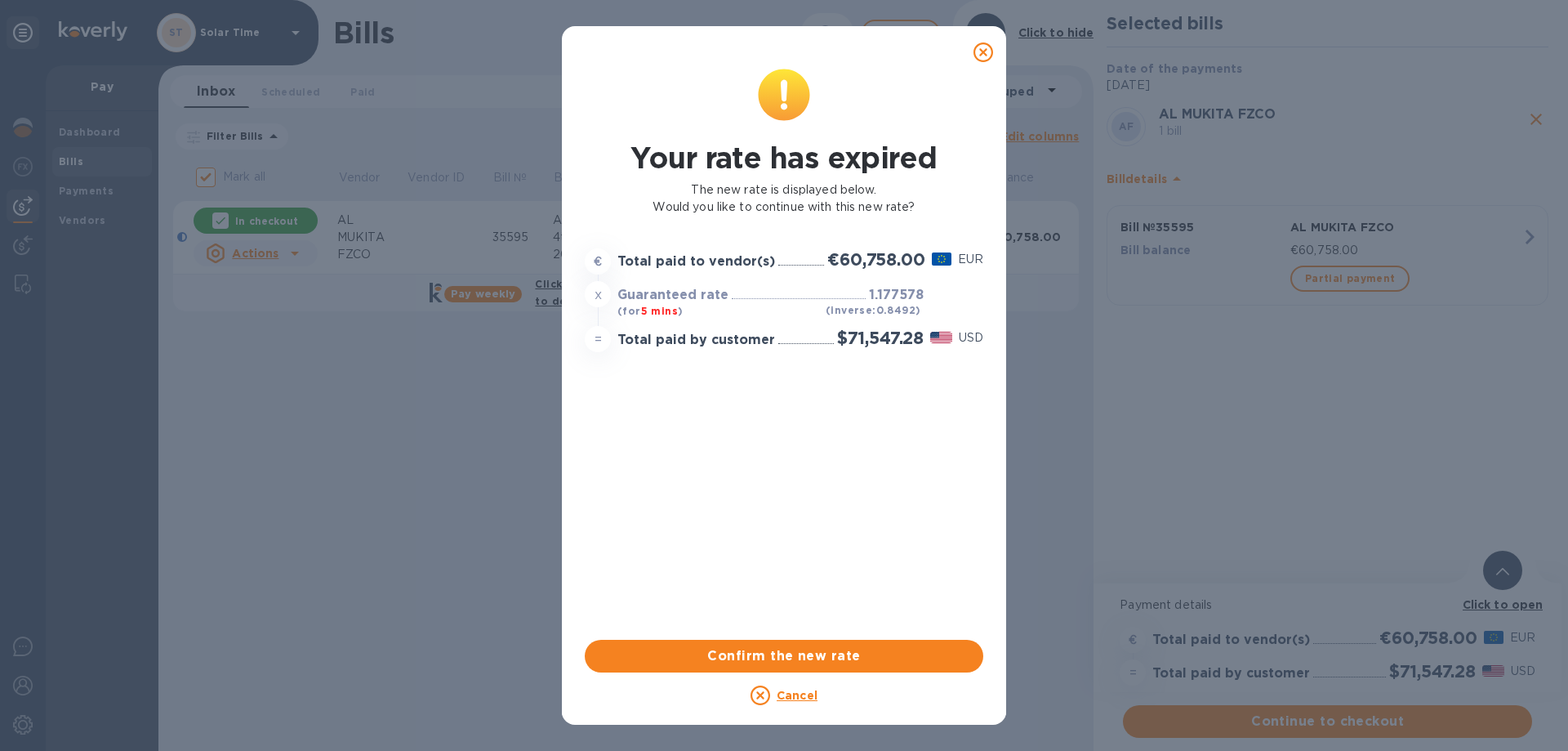
click at [985, 56] on icon at bounding box center [983, 52] width 20 height 20
checkbox input "false"
